Goal: Task Accomplishment & Management: Manage account settings

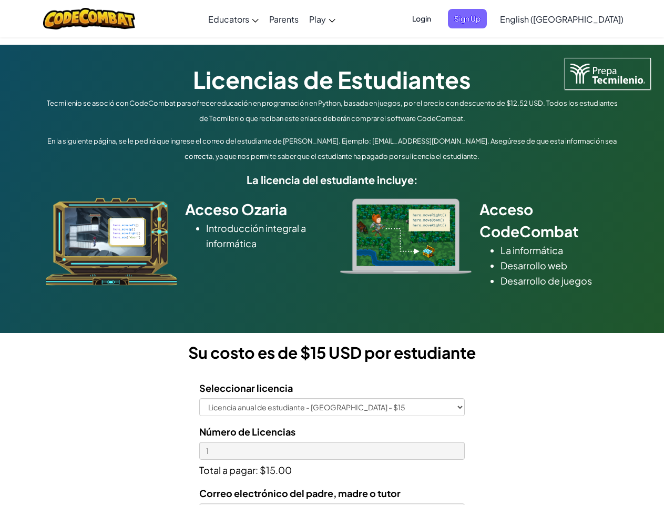
click at [332, 252] on div at bounding box center [405, 236] width 147 height 76
click at [438, 18] on span "Login" at bounding box center [422, 18] width 32 height 19
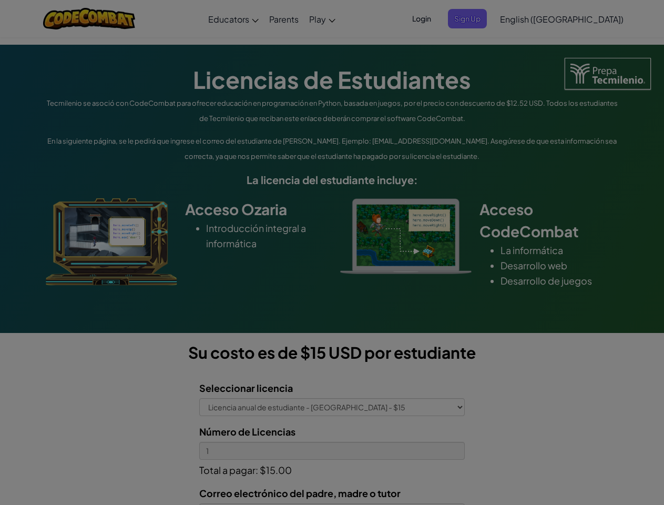
click at [0, 0] on input "Email or Username :" at bounding box center [0, 0] width 0 height 0
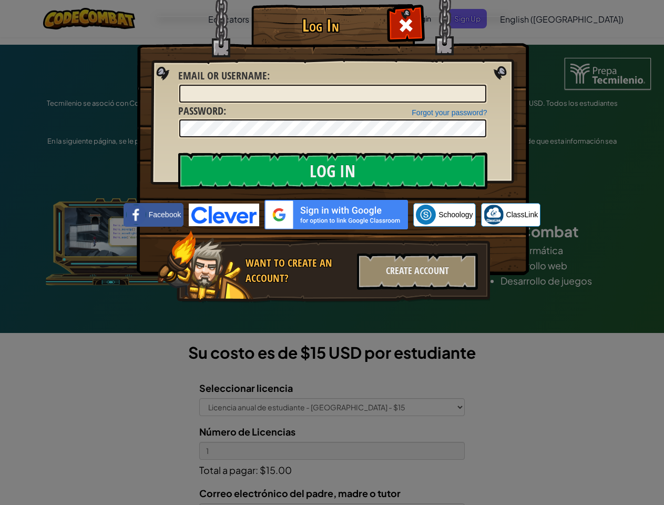
click at [532, 18] on div "Log In Unknown Error Email or Username : Forgot your password? Password : Log I…" at bounding box center [332, 252] width 664 height 505
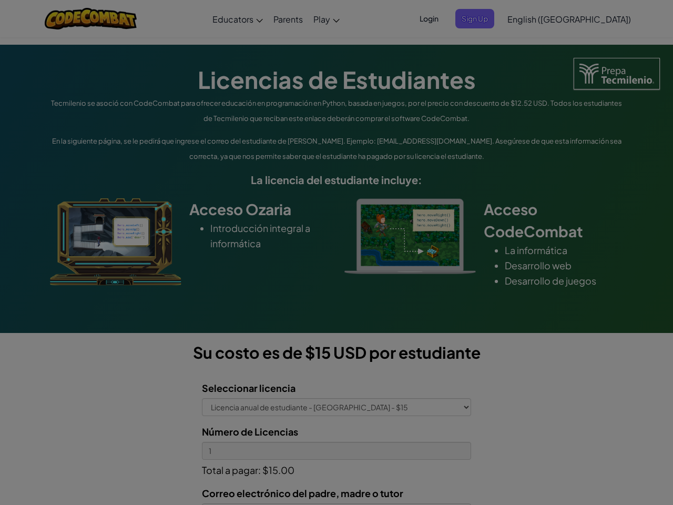
click at [532, 18] on div "Log In Unknown Error Email or Username : Forgot your password? Password : Log I…" at bounding box center [336, 252] width 673 height 505
click at [588, 19] on span "English ([GEOGRAPHIC_DATA])" at bounding box center [570, 19] width 124 height 11
